Goal: Check status: Check status

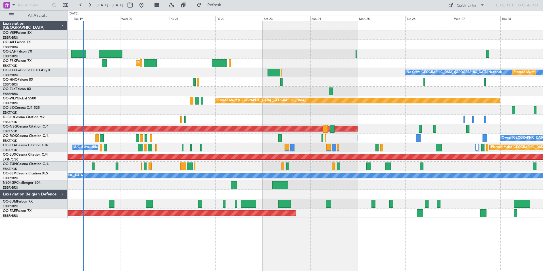
click at [187, 202] on div "Planned Maint Kortrijk-[GEOGRAPHIC_DATA] No Crew [GEOGRAPHIC_DATA] (Brussels Na…" at bounding box center [305, 119] width 475 height 197
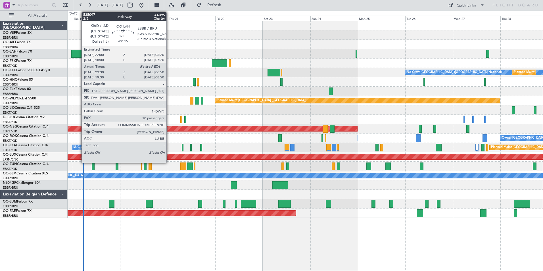
click at [79, 53] on div at bounding box center [78, 54] width 15 height 8
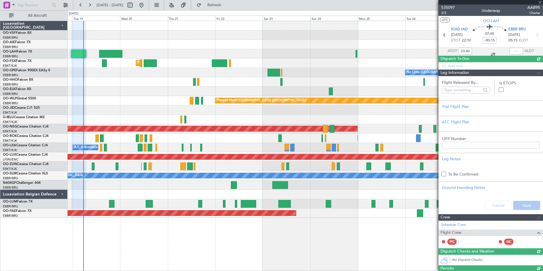
click at [79, 53] on div at bounding box center [78, 54] width 15 height 8
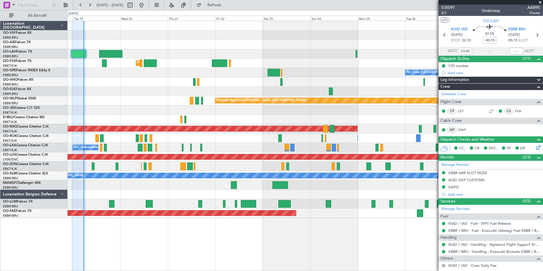
click at [540, 2] on span at bounding box center [540, 2] width 6 height 5
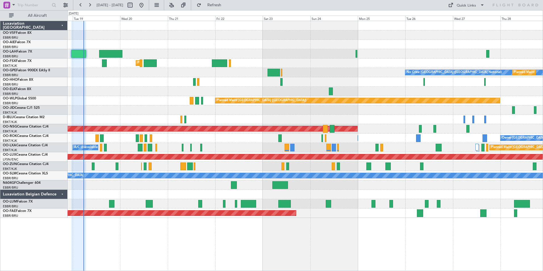
type input "0"
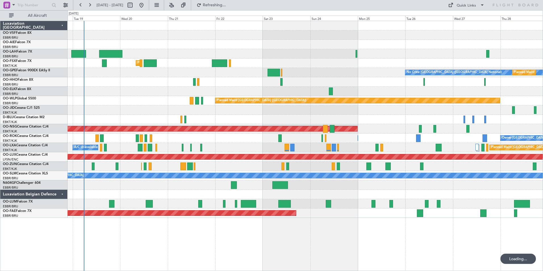
click at [15, 174] on span "OO-SLM" at bounding box center [10, 173] width 14 height 3
click at [17, 172] on span "[GEOGRAPHIC_DATA] (Brussels National)" at bounding box center [30, 172] width 55 height 7
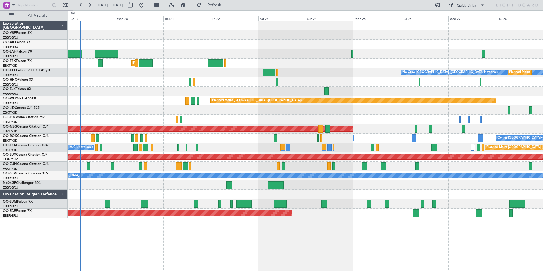
click at [291, 238] on div "Planned Maint Kortrijk-[GEOGRAPHIC_DATA] No Crew [GEOGRAPHIC_DATA] (Brussels Na…" at bounding box center [305, 146] width 475 height 250
